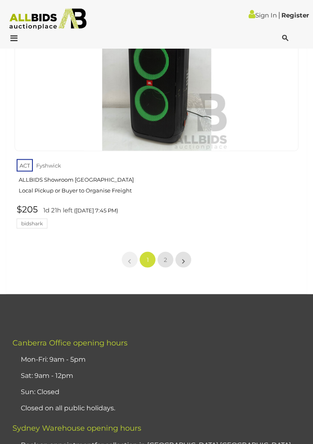
scroll to position [13549, 0]
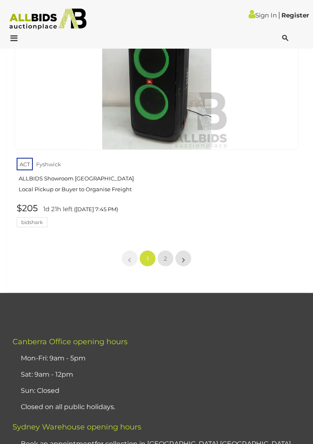
click at [174, 227] on link "$205 1d 21h left (Tuesday 7:45 PM) bidshark" at bounding box center [158, 215] width 286 height 24
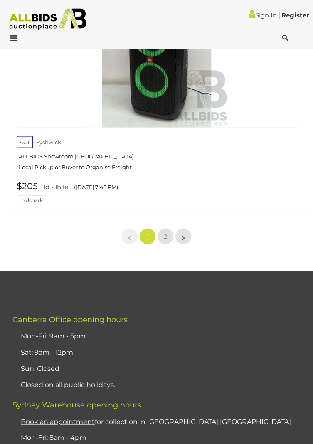
scroll to position [13576, 0]
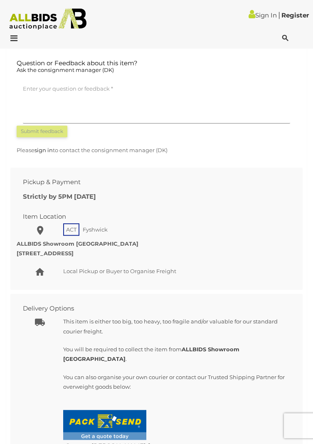
scroll to position [922, 0]
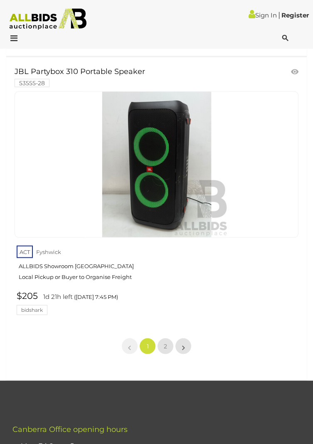
scroll to position [13457, 0]
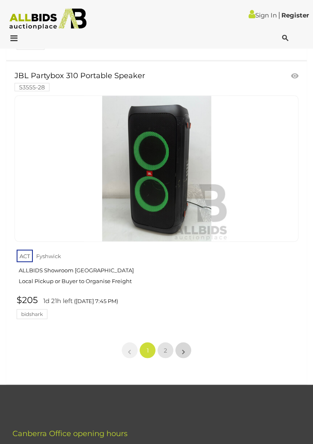
click at [189, 342] on link "»" at bounding box center [183, 350] width 17 height 17
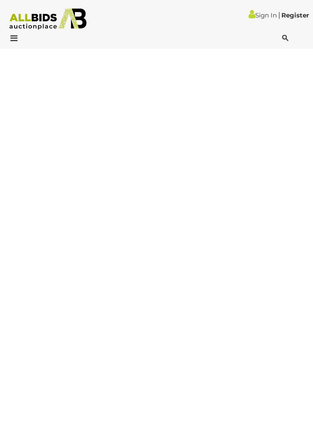
scroll to position [123, 0]
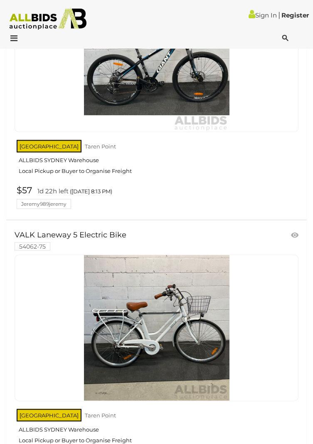
scroll to position [8274, 0]
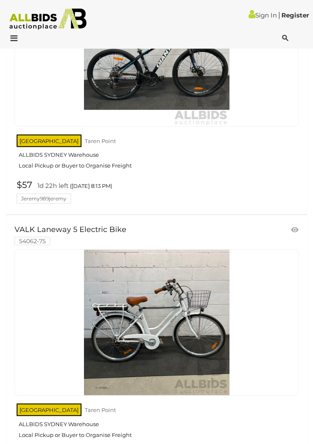
click at [189, 313] on img at bounding box center [156, 322] width 145 height 145
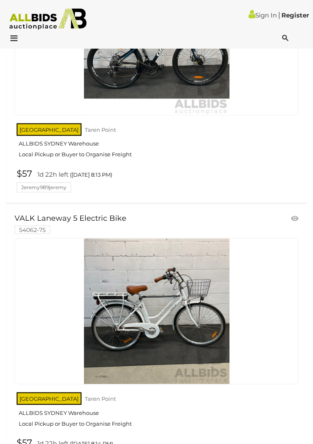
scroll to position [8296, 0]
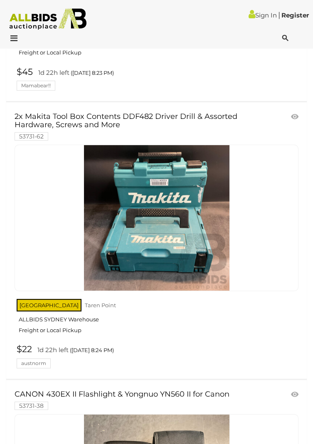
scroll to position [11051, 0]
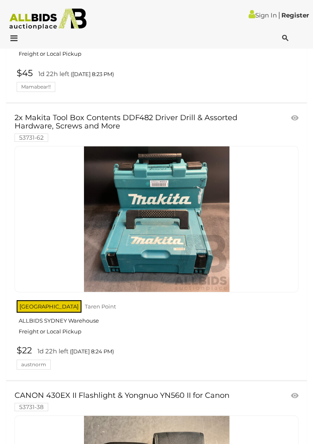
scroll to position [123, 0]
